Goal: Information Seeking & Learning: Understand process/instructions

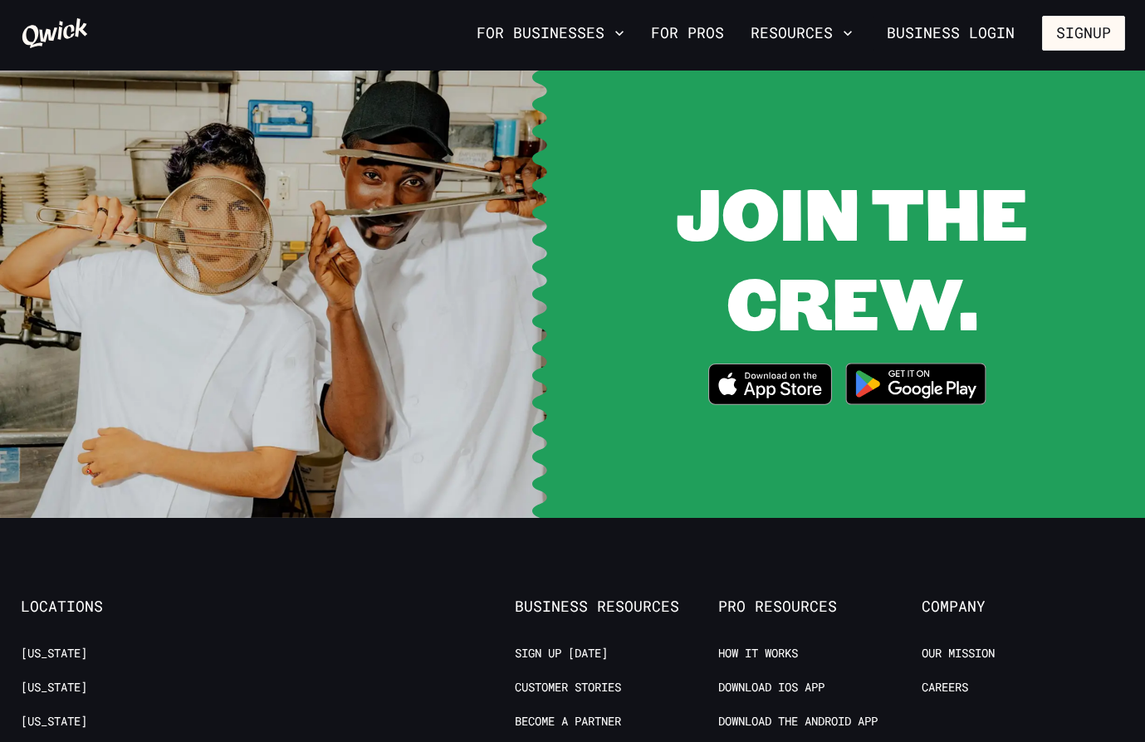
scroll to position [3156, 0]
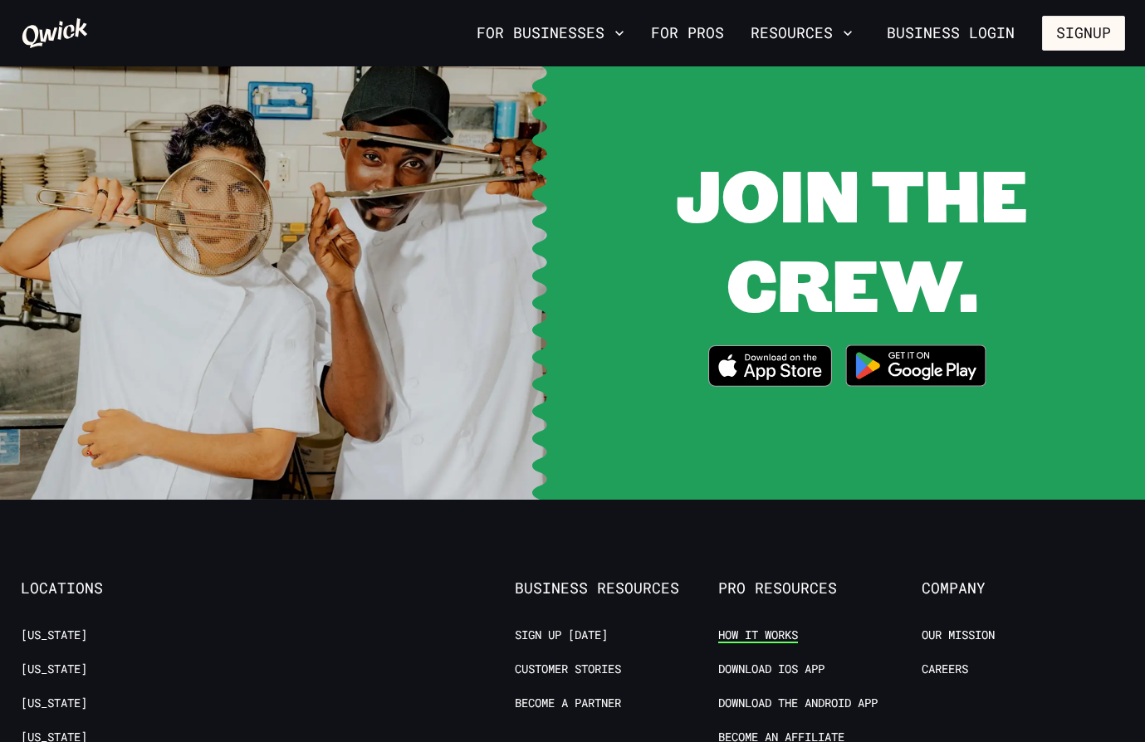
click at [770, 628] on link "How it Works" at bounding box center [758, 636] width 80 height 16
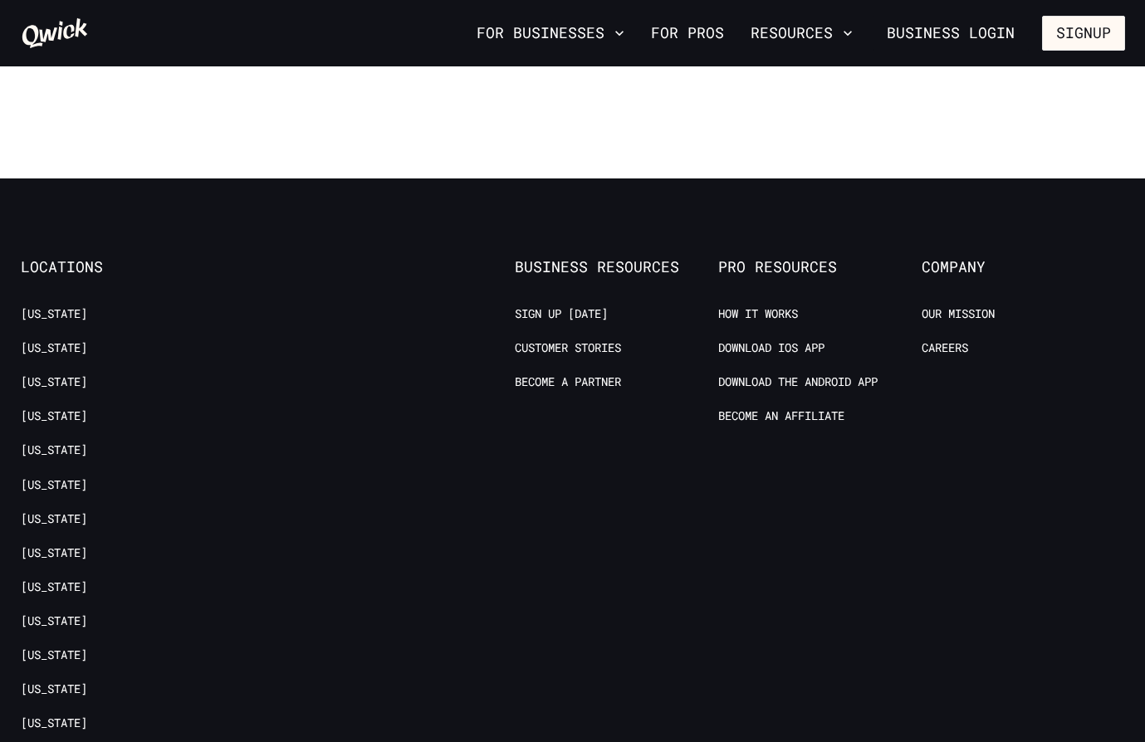
scroll to position [3104, 0]
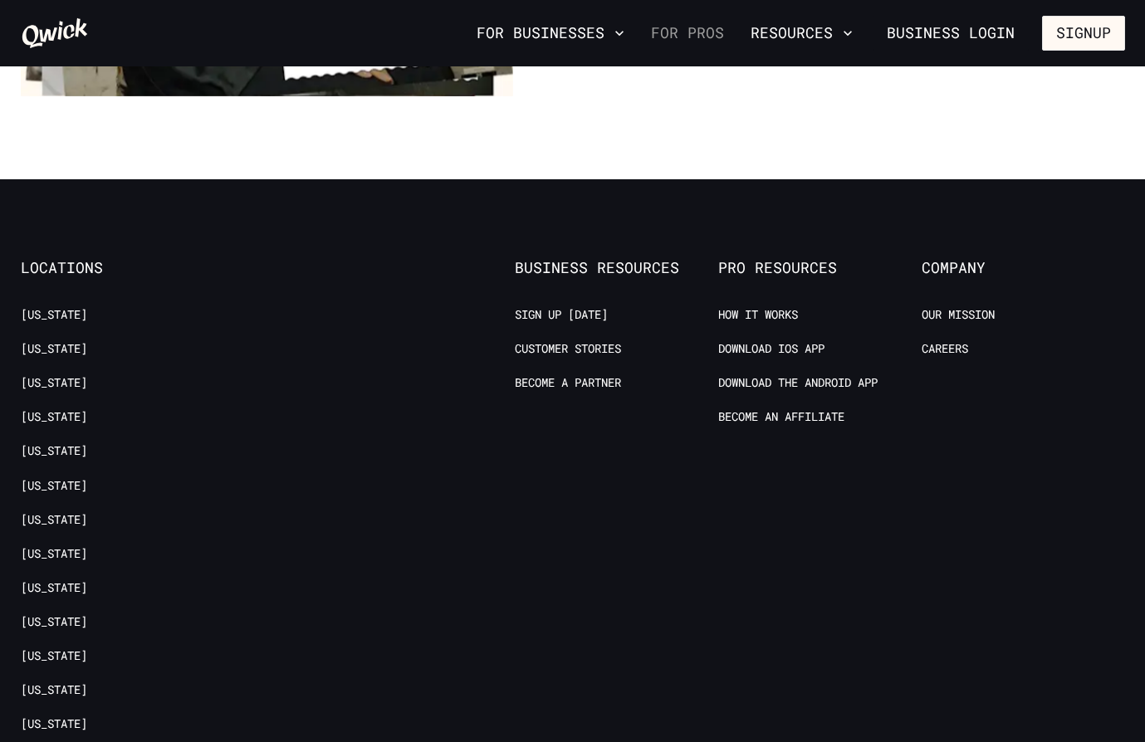
click at [700, 21] on link "For Pros" at bounding box center [687, 33] width 86 height 28
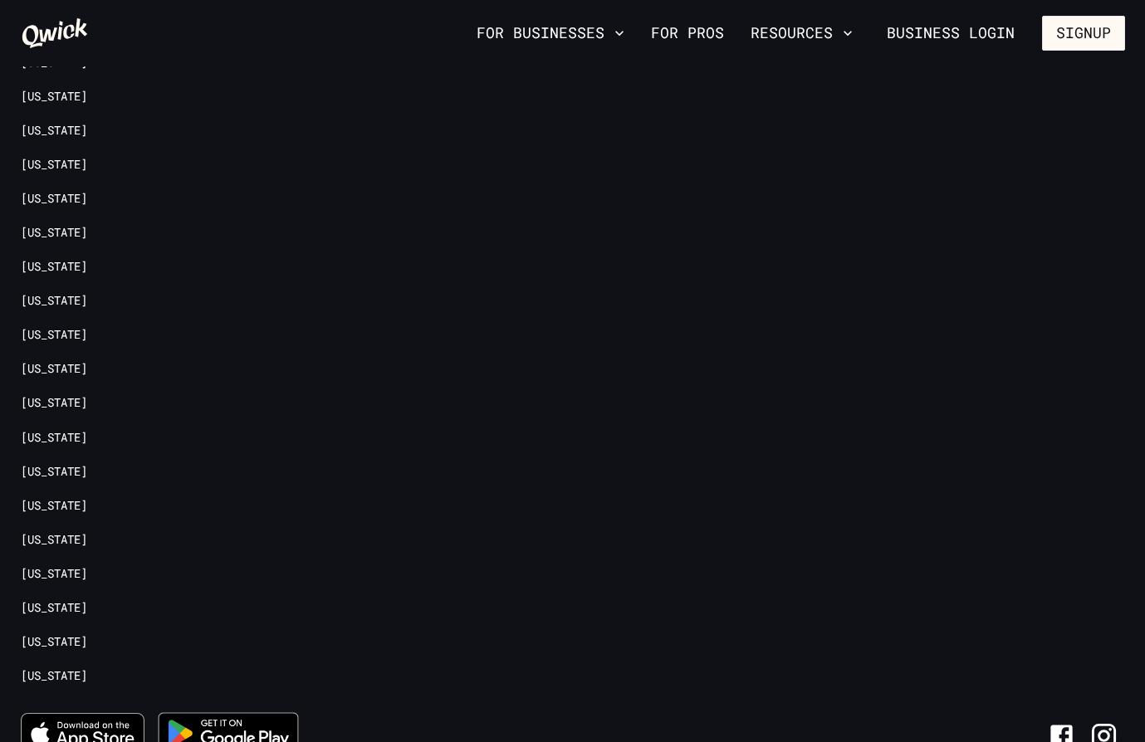
scroll to position [3653, 0]
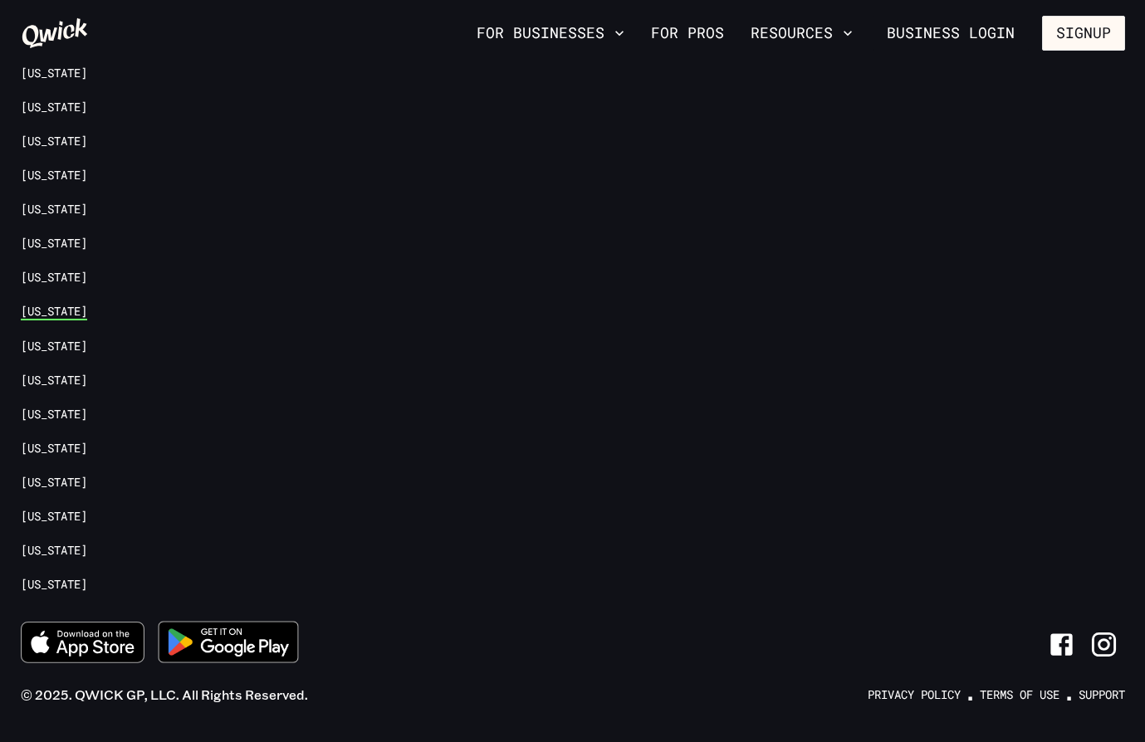
click at [32, 304] on link "[US_STATE]" at bounding box center [54, 312] width 66 height 16
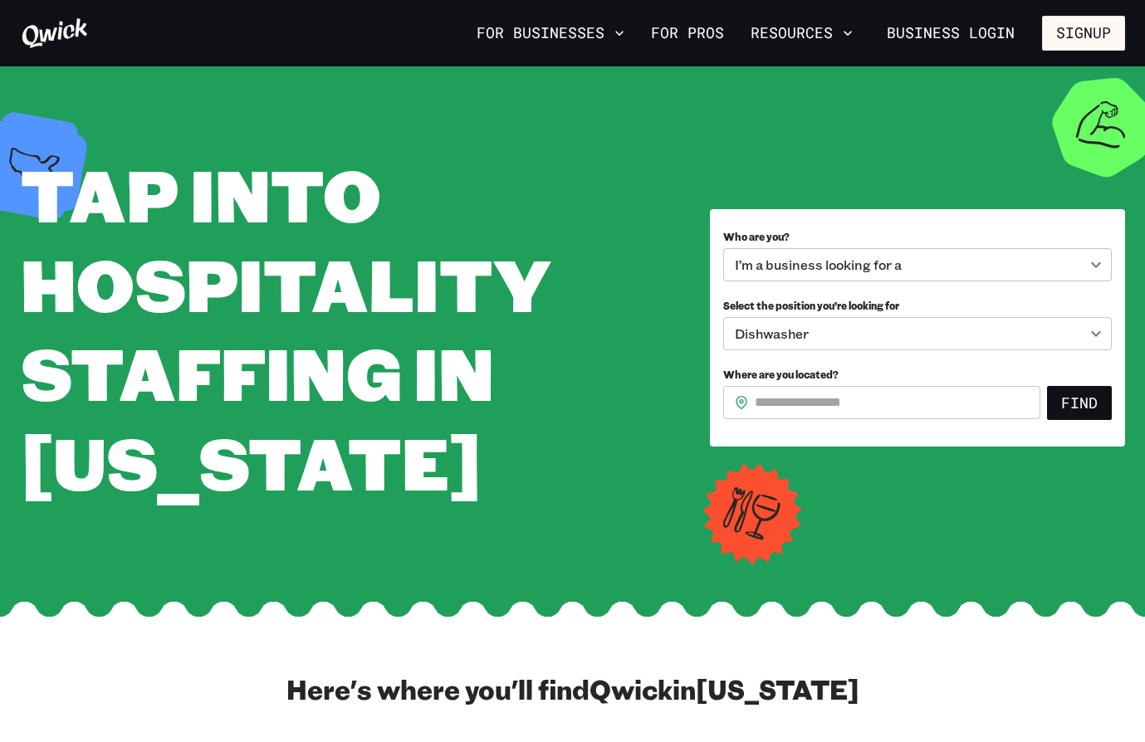
click at [918, 267] on body "**********" at bounding box center [572, 371] width 1145 height 742
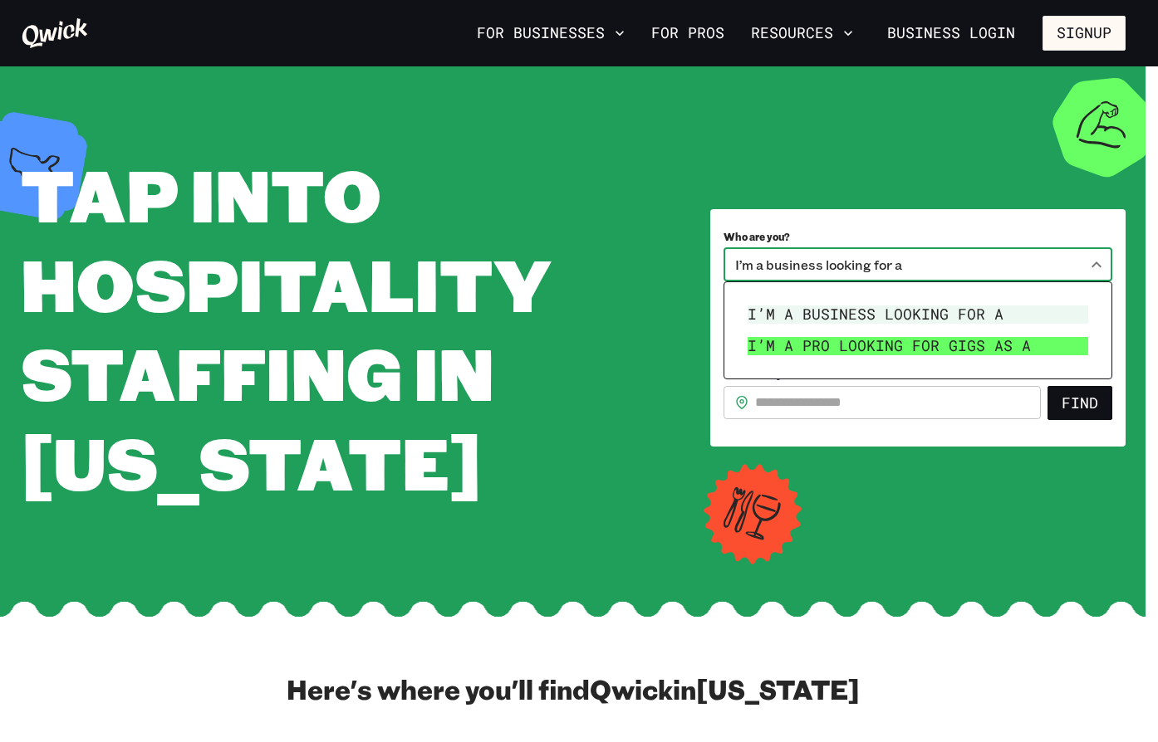
click at [916, 341] on li "I’m a pro looking for Gigs as a" at bounding box center [918, 346] width 354 height 32
type input "***"
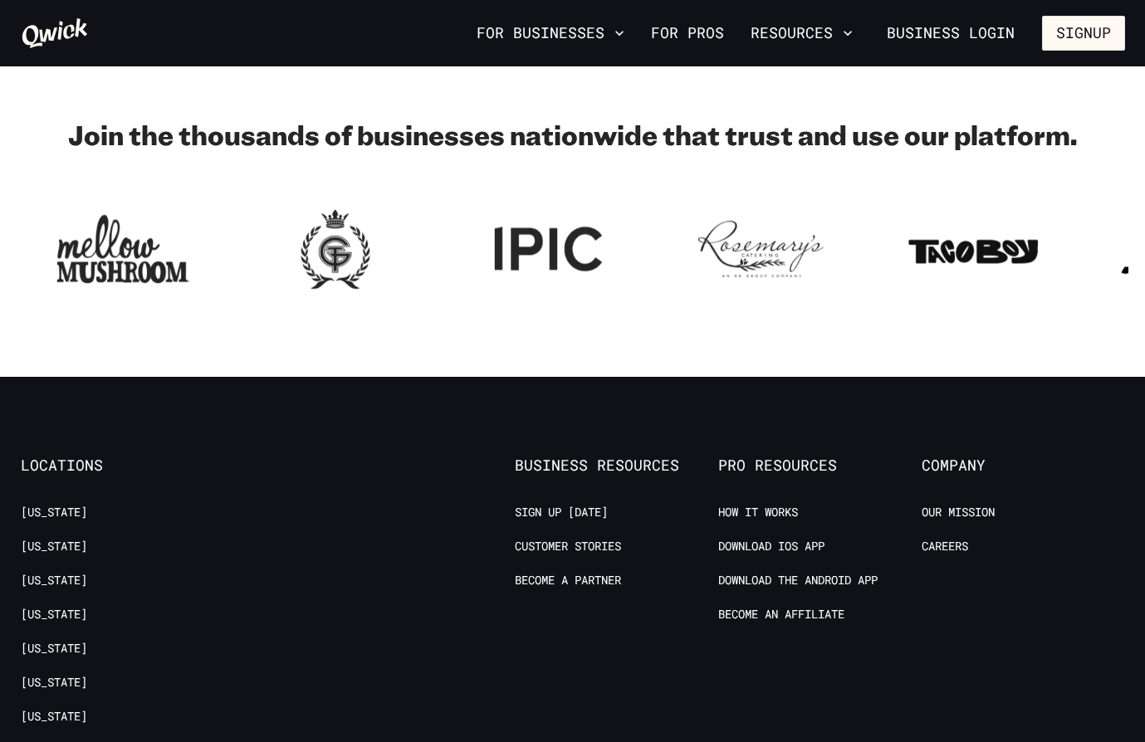
scroll to position [2076, 0]
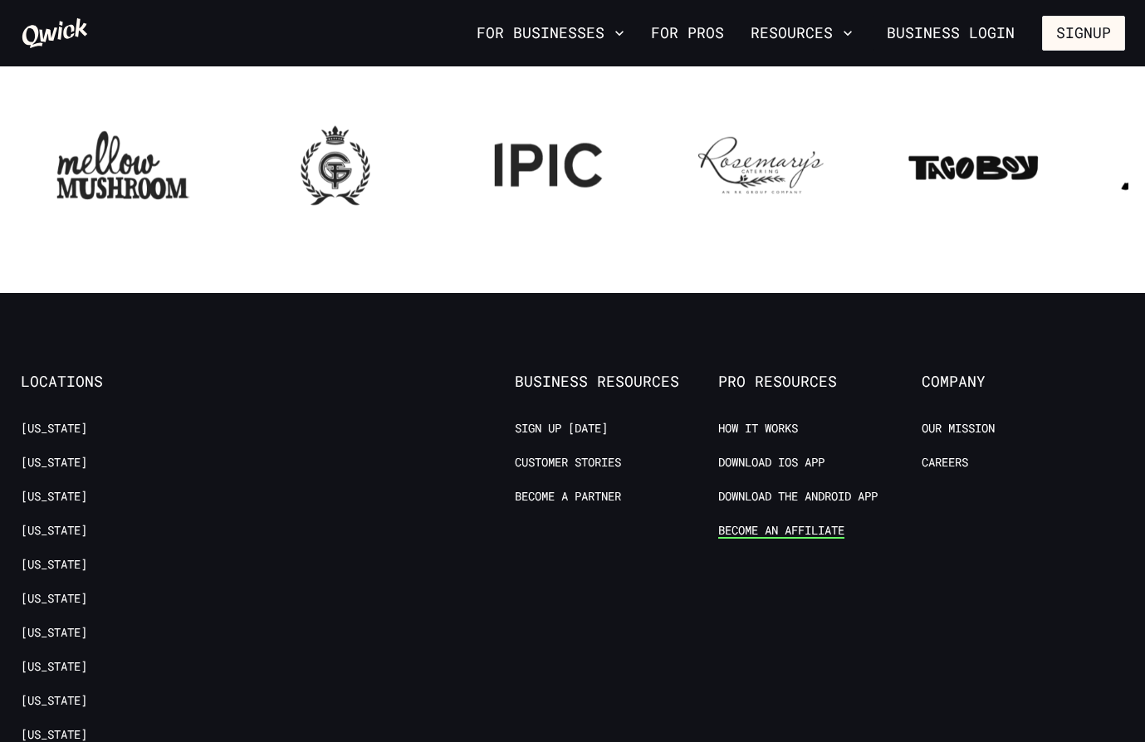
click at [757, 523] on link "Become an Affiliate" at bounding box center [781, 531] width 126 height 16
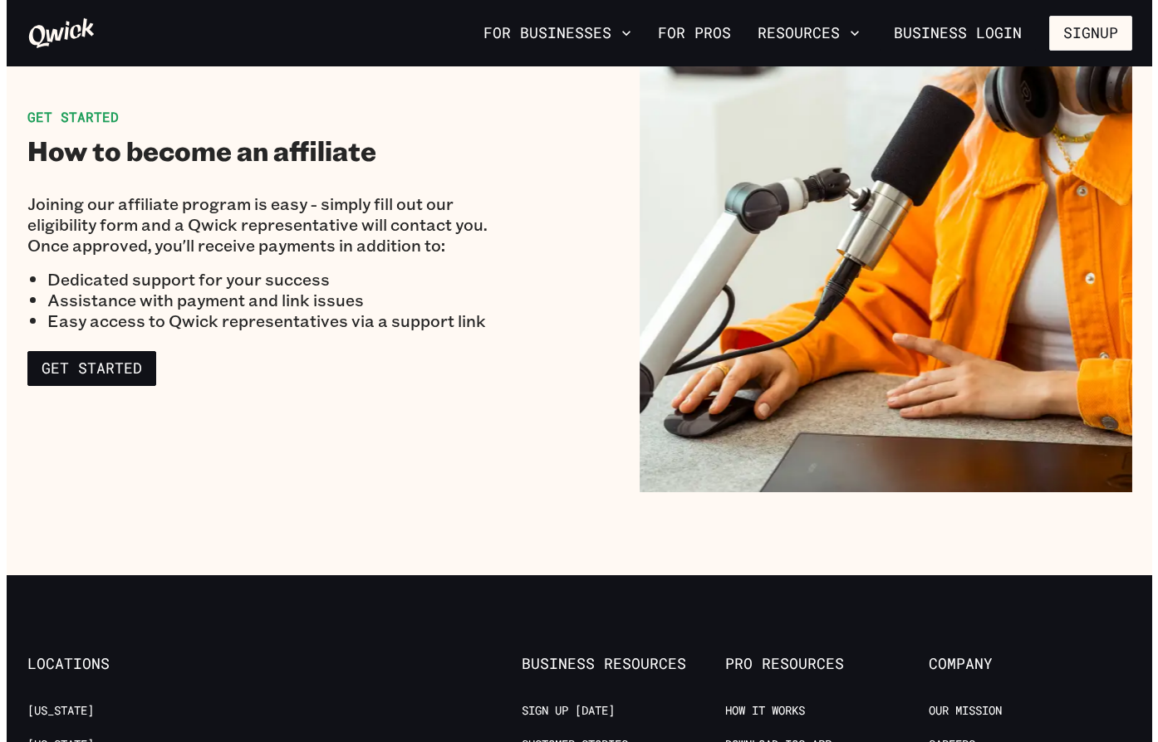
scroll to position [2242, 0]
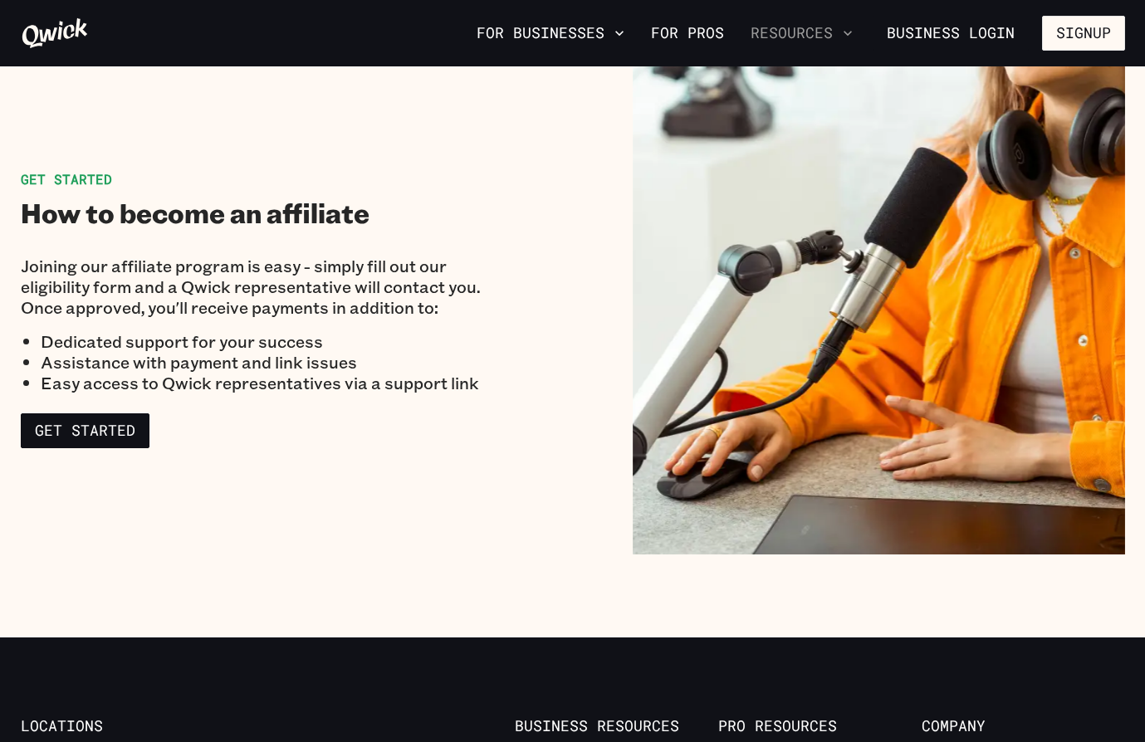
click at [788, 36] on button "Resources" at bounding box center [801, 33] width 115 height 28
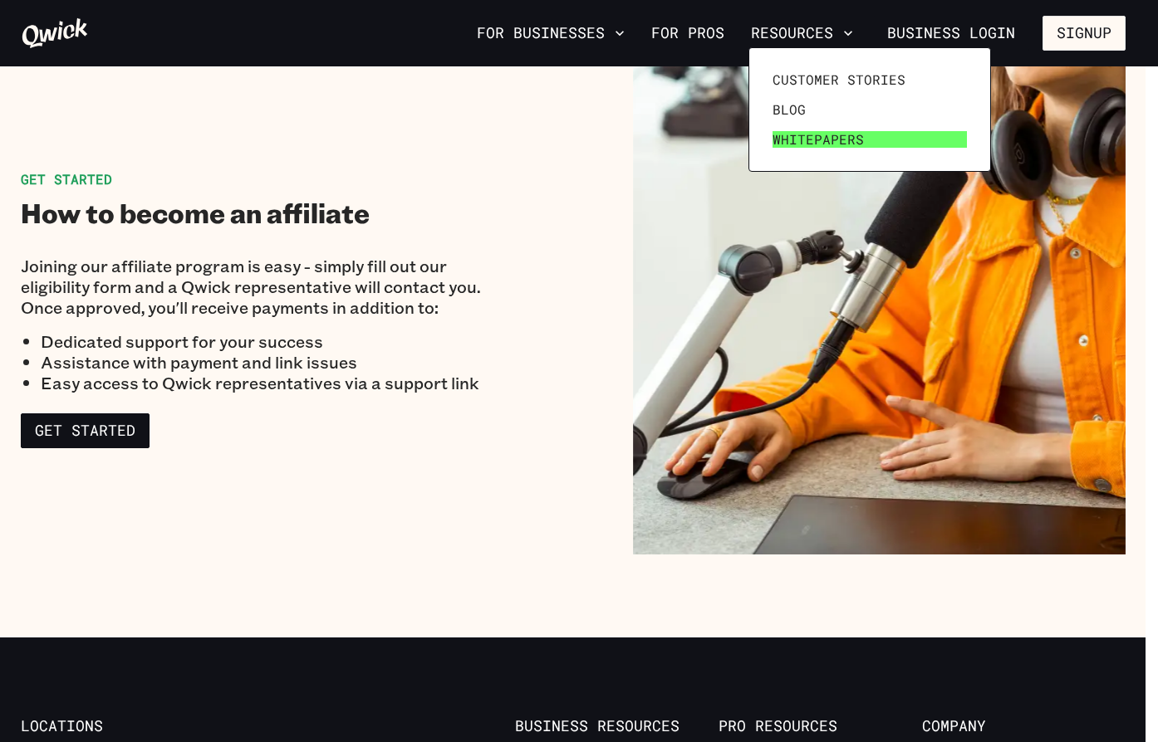
click at [803, 137] on span "Whitepapers" at bounding box center [817, 139] width 91 height 17
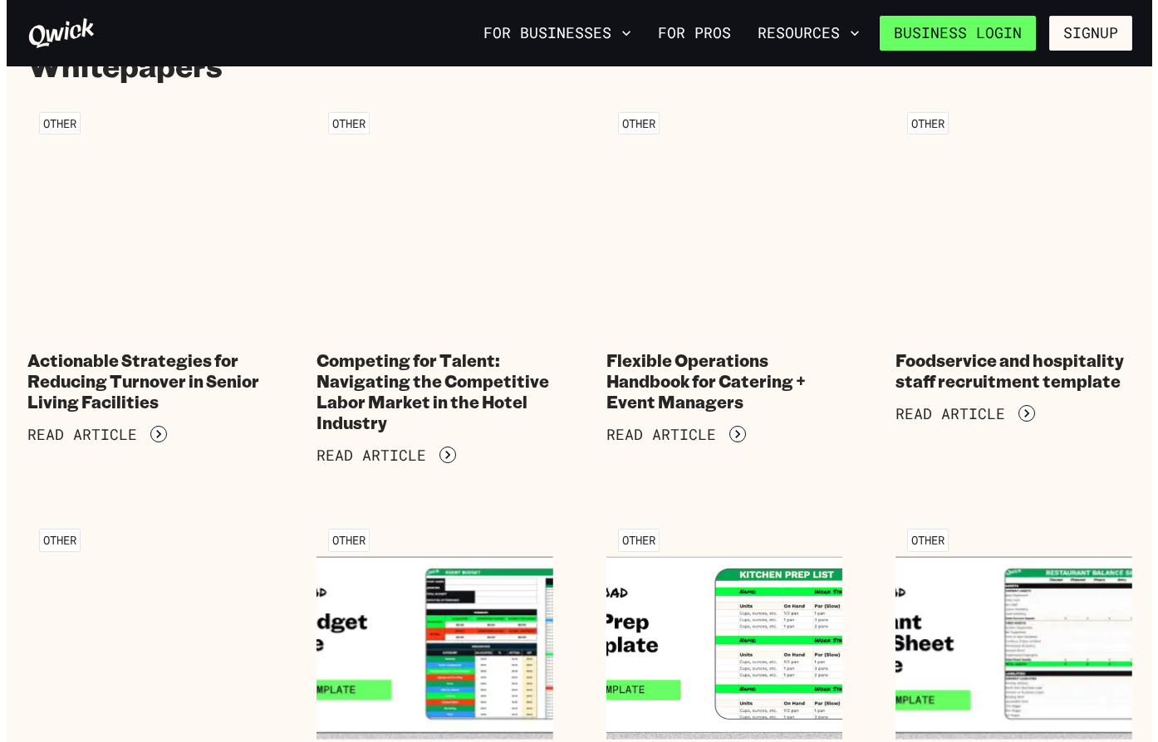
scroll to position [83, 0]
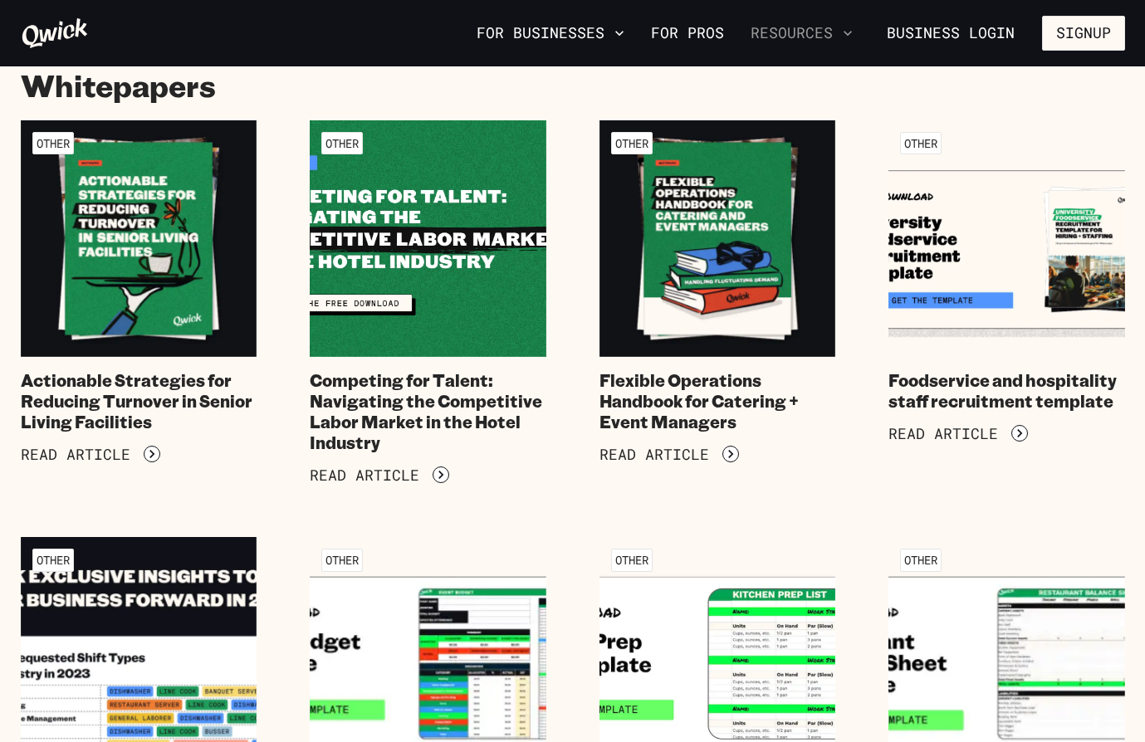
click at [781, 37] on button "Resources" at bounding box center [801, 33] width 115 height 28
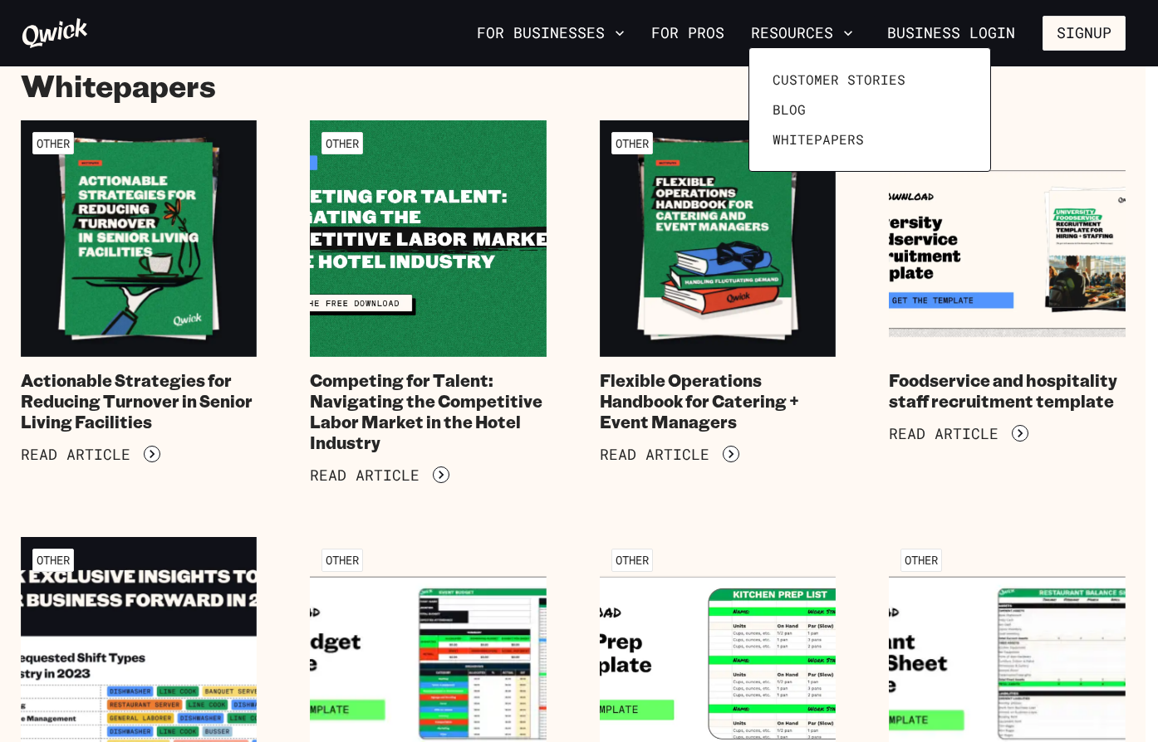
click at [783, 61] on div "Customer stories Blog Whitepapers" at bounding box center [869, 109] width 242 height 125
click at [786, 74] on span "Customer stories" at bounding box center [838, 79] width 133 height 17
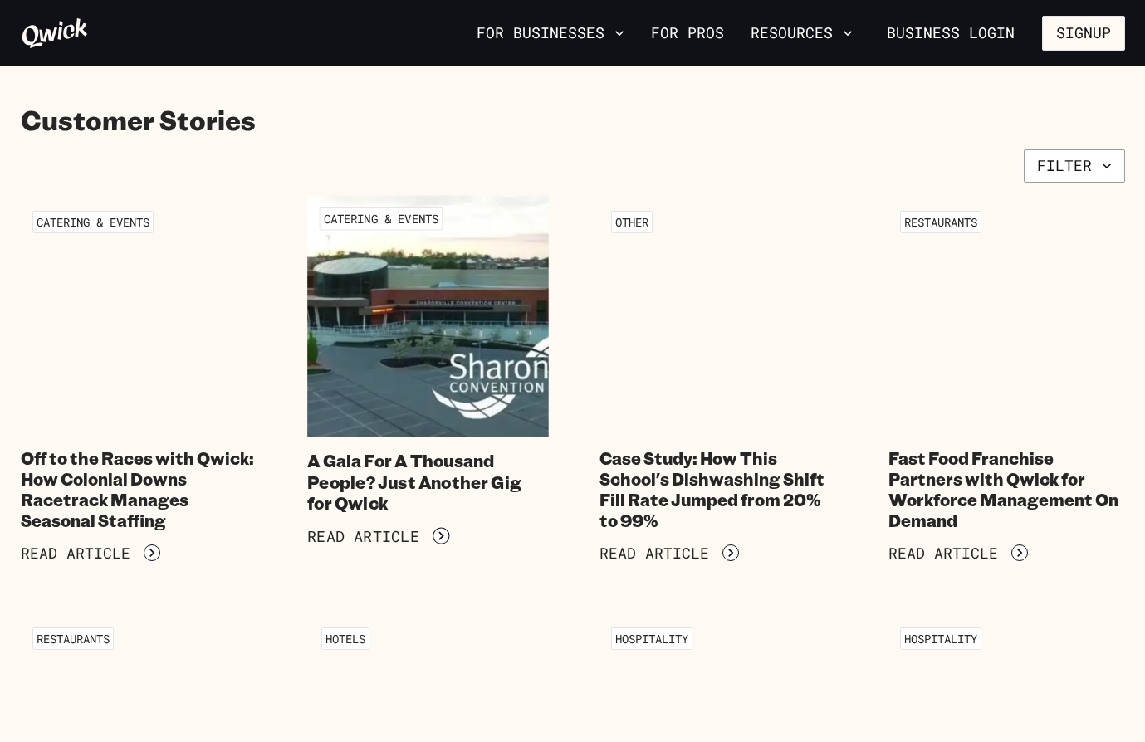
scroll to position [83, 0]
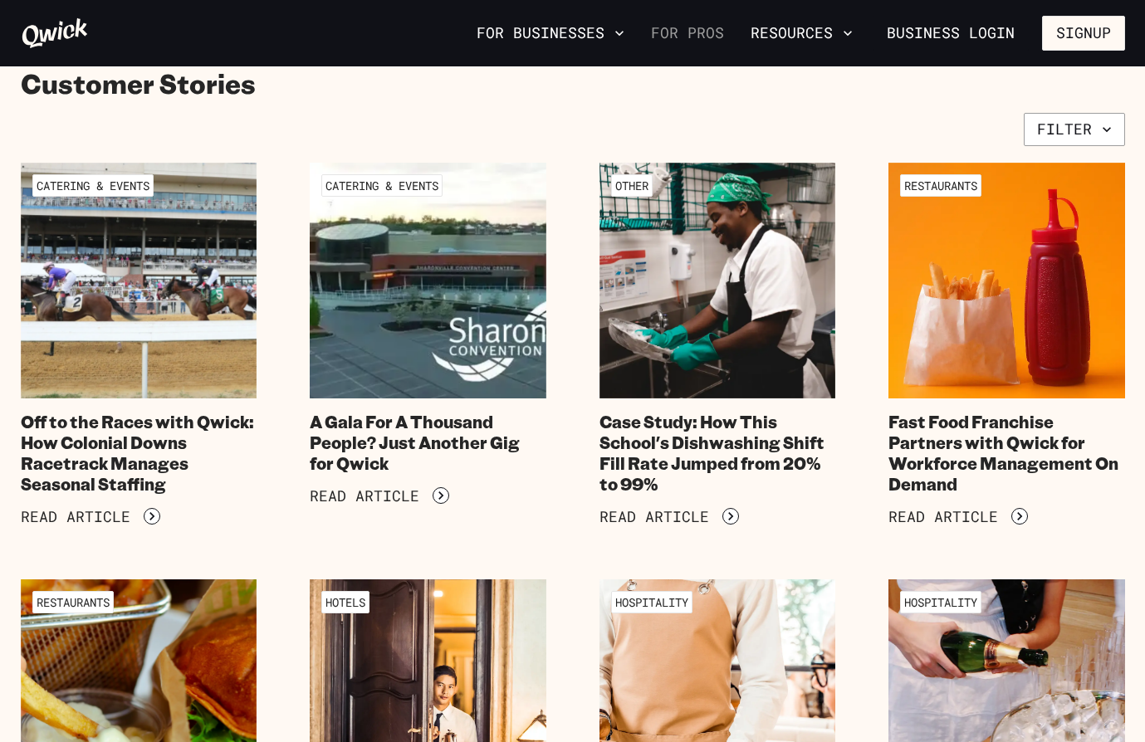
click at [681, 37] on link "For Pros" at bounding box center [687, 33] width 86 height 28
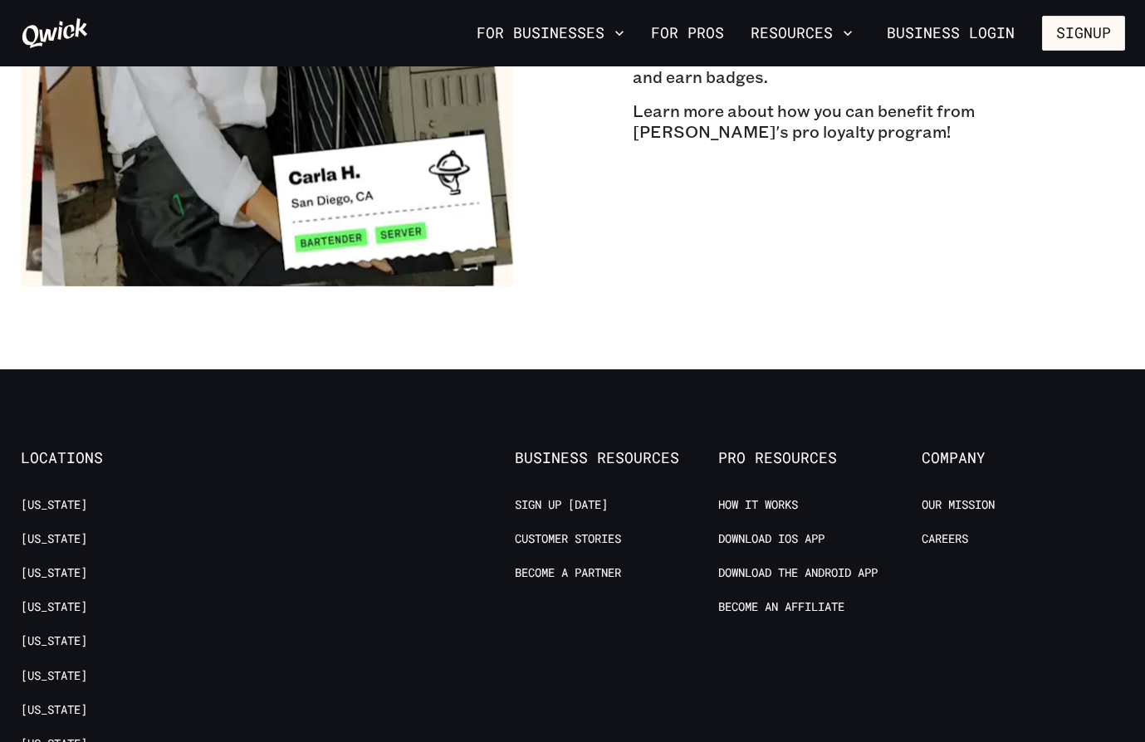
scroll to position [2989, 0]
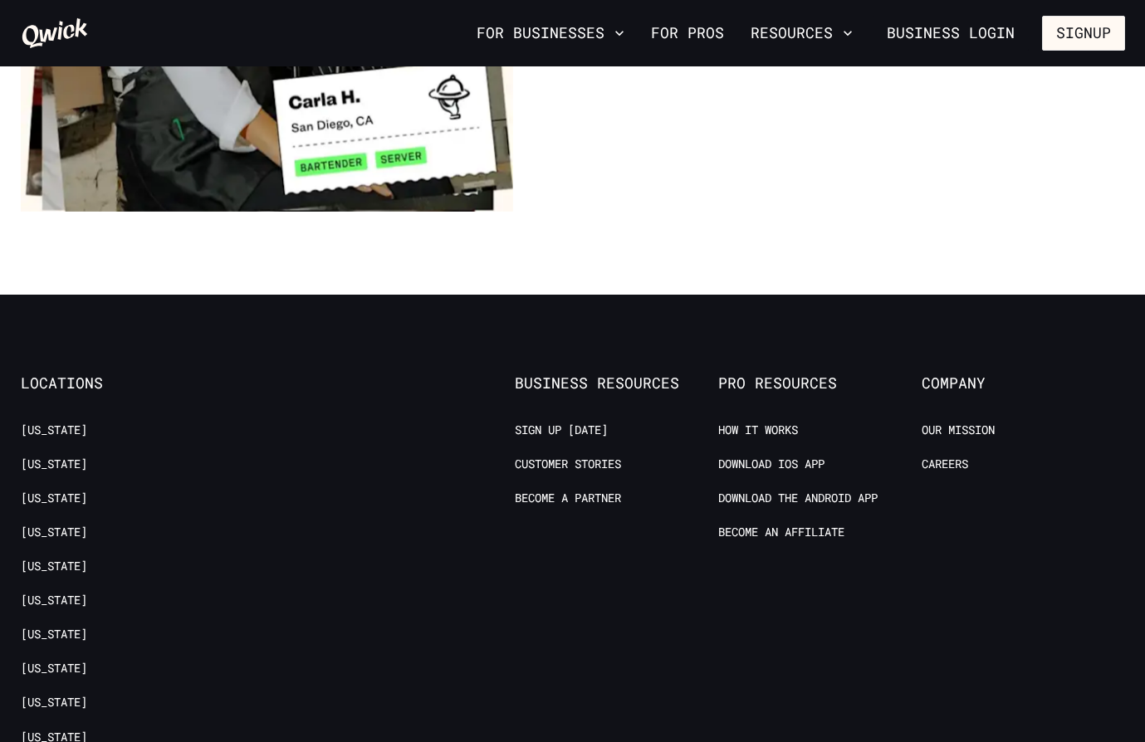
click at [747, 423] on link "How it Works" at bounding box center [758, 431] width 80 height 16
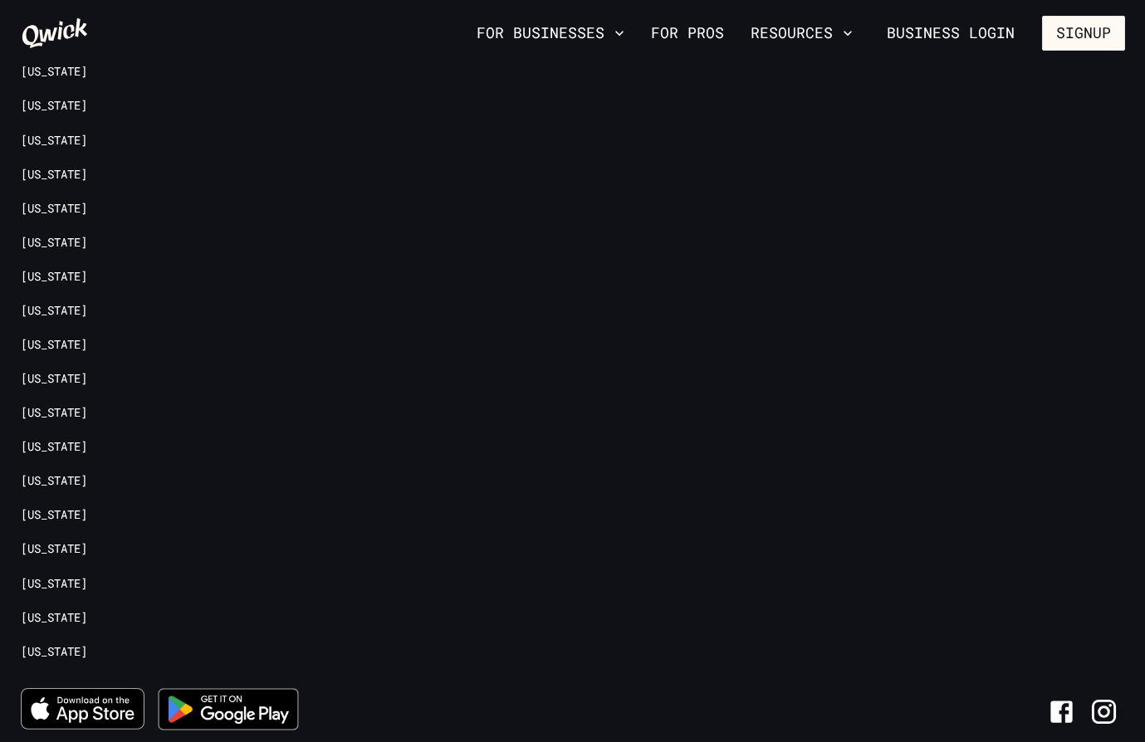
scroll to position [3686, 0]
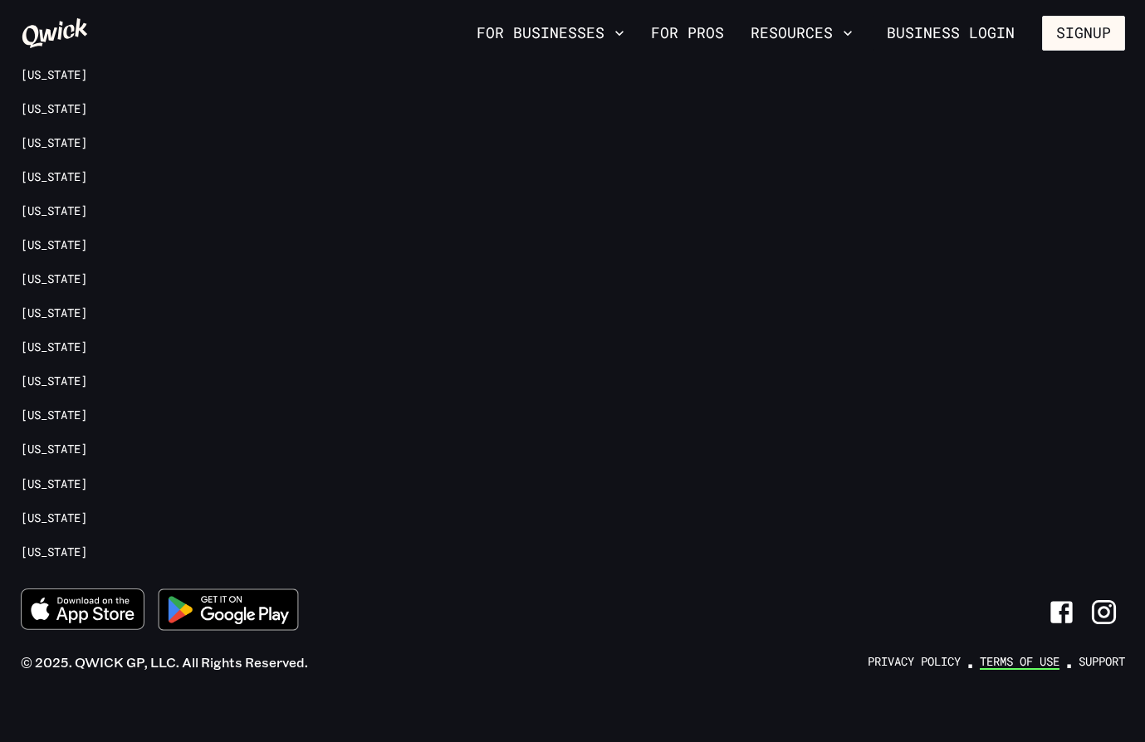
click at [1016, 654] on link "Terms of Use" at bounding box center [1020, 662] width 80 height 16
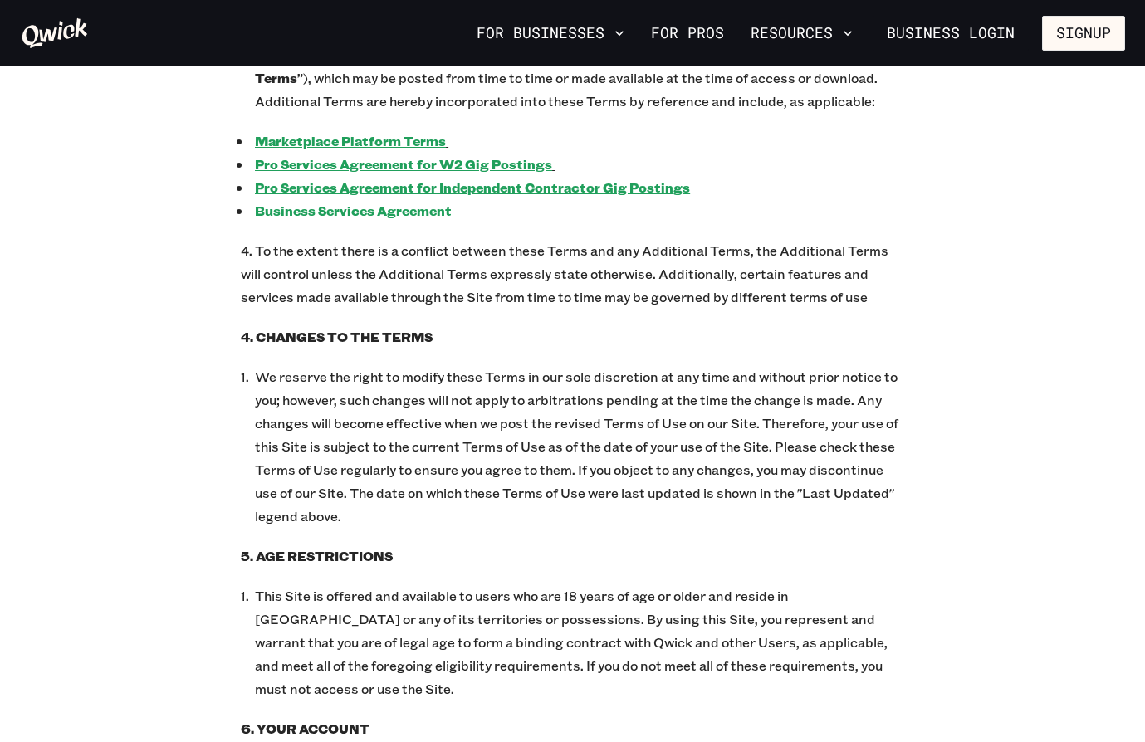
scroll to position [1260, 0]
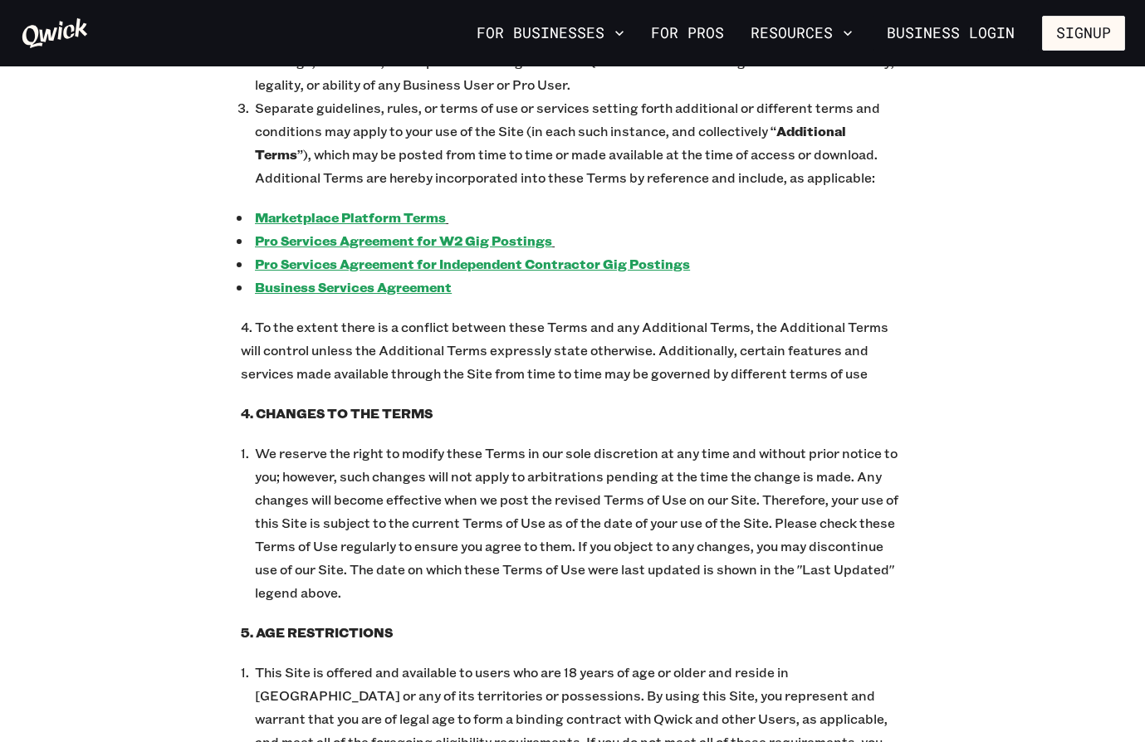
click at [347, 232] on u "Pro Services Agreement for W2 Gig Postings" at bounding box center [403, 240] width 297 height 17
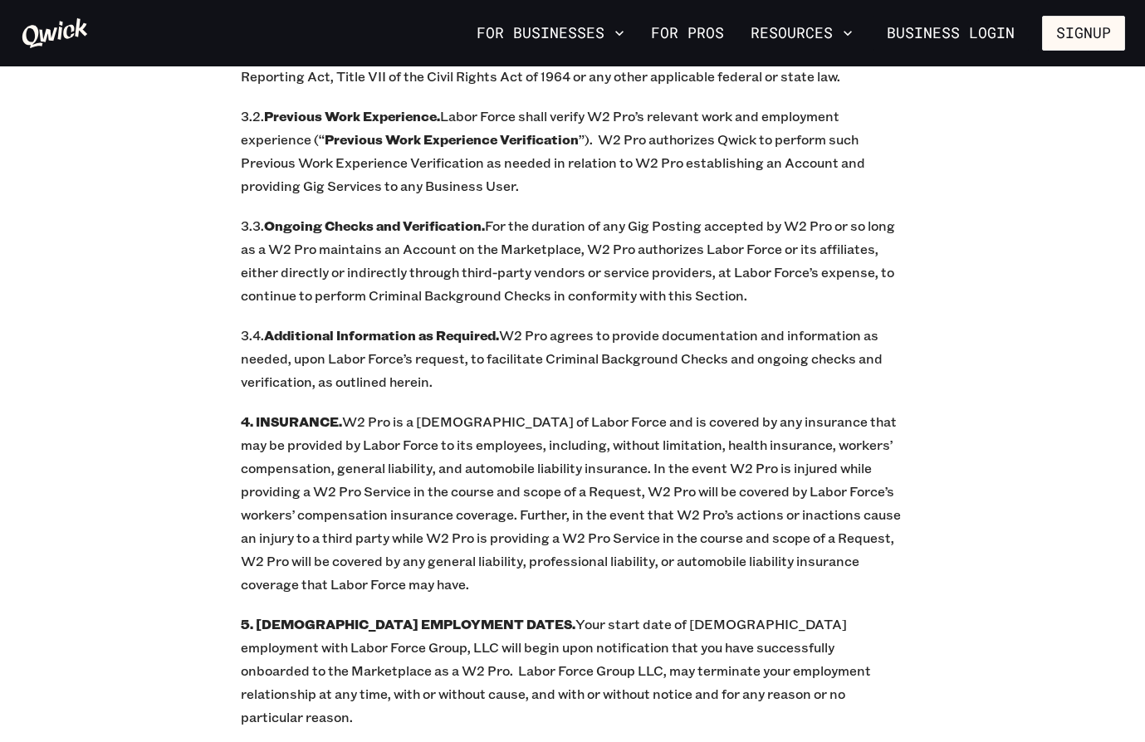
scroll to position [1827, 0]
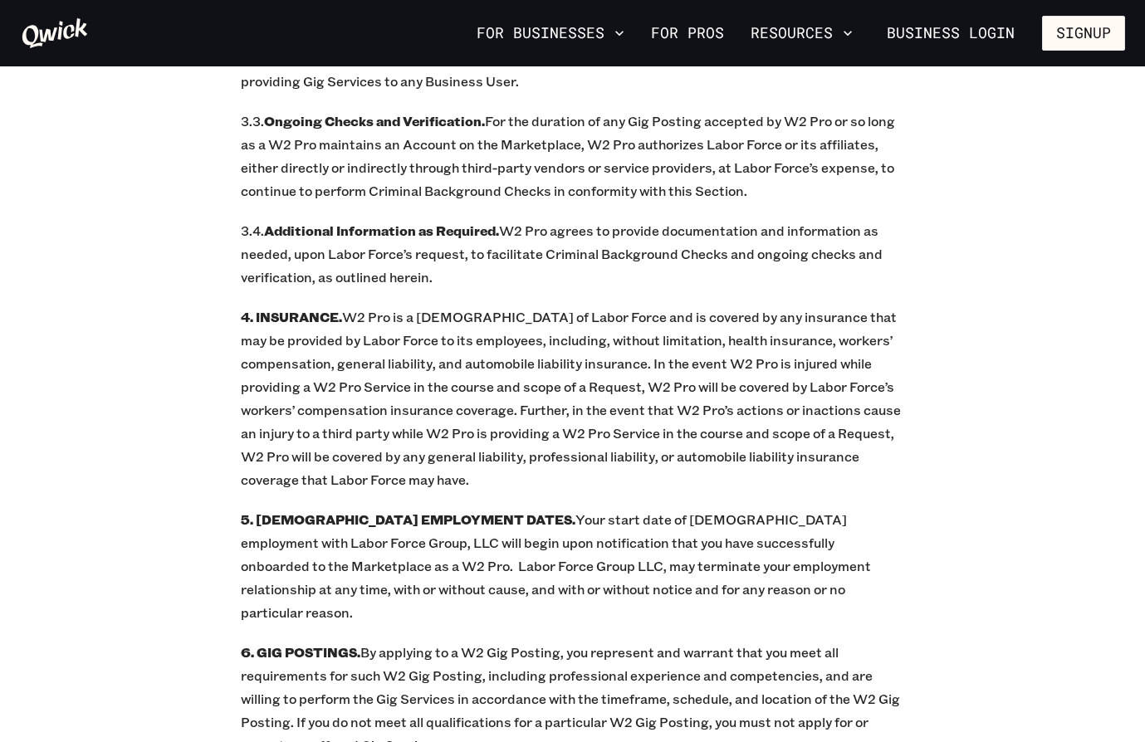
scroll to position [2076, 0]
